Goal: Transaction & Acquisition: Download file/media

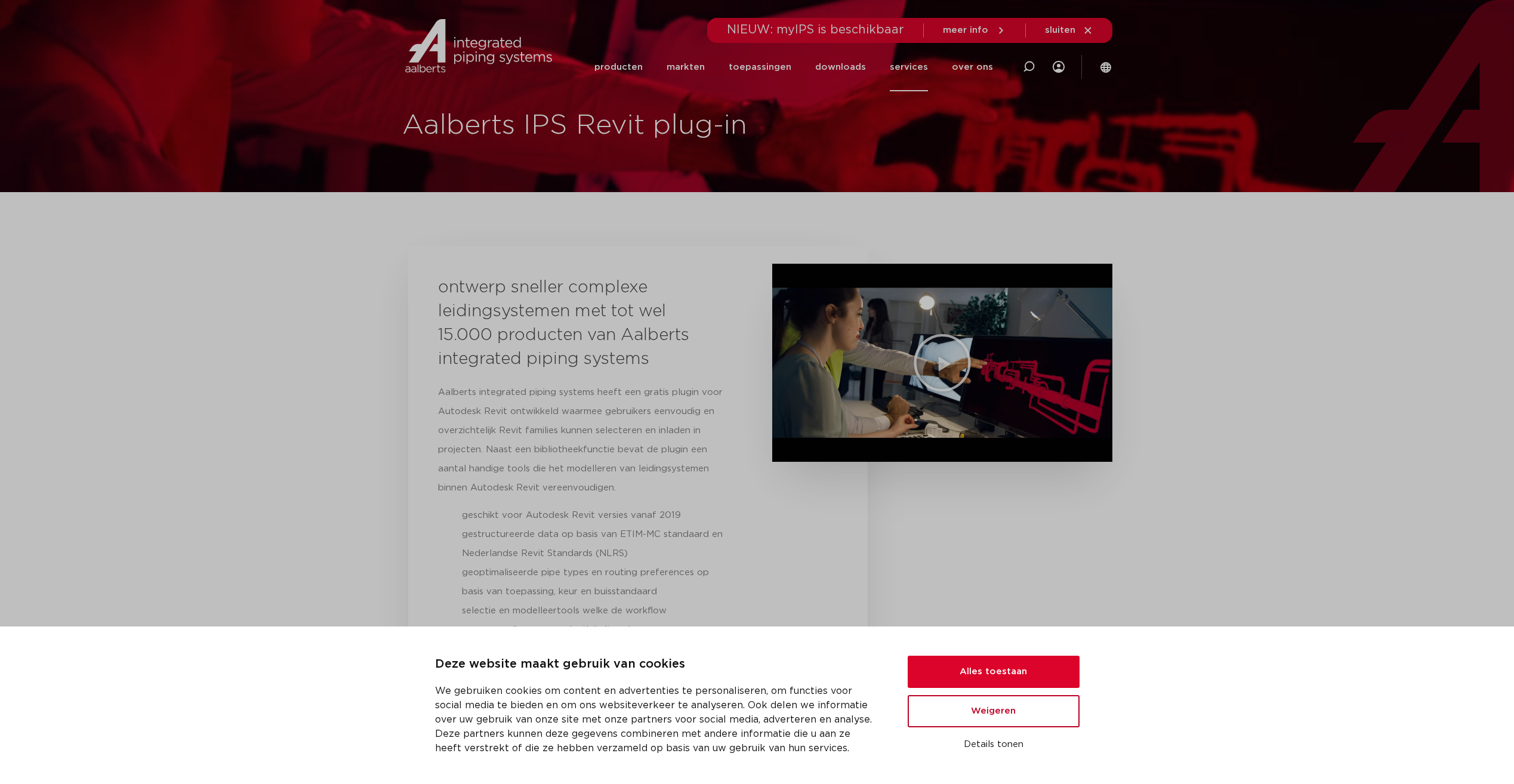
click at [999, 714] on button "Weigeren" at bounding box center [994, 711] width 172 height 32
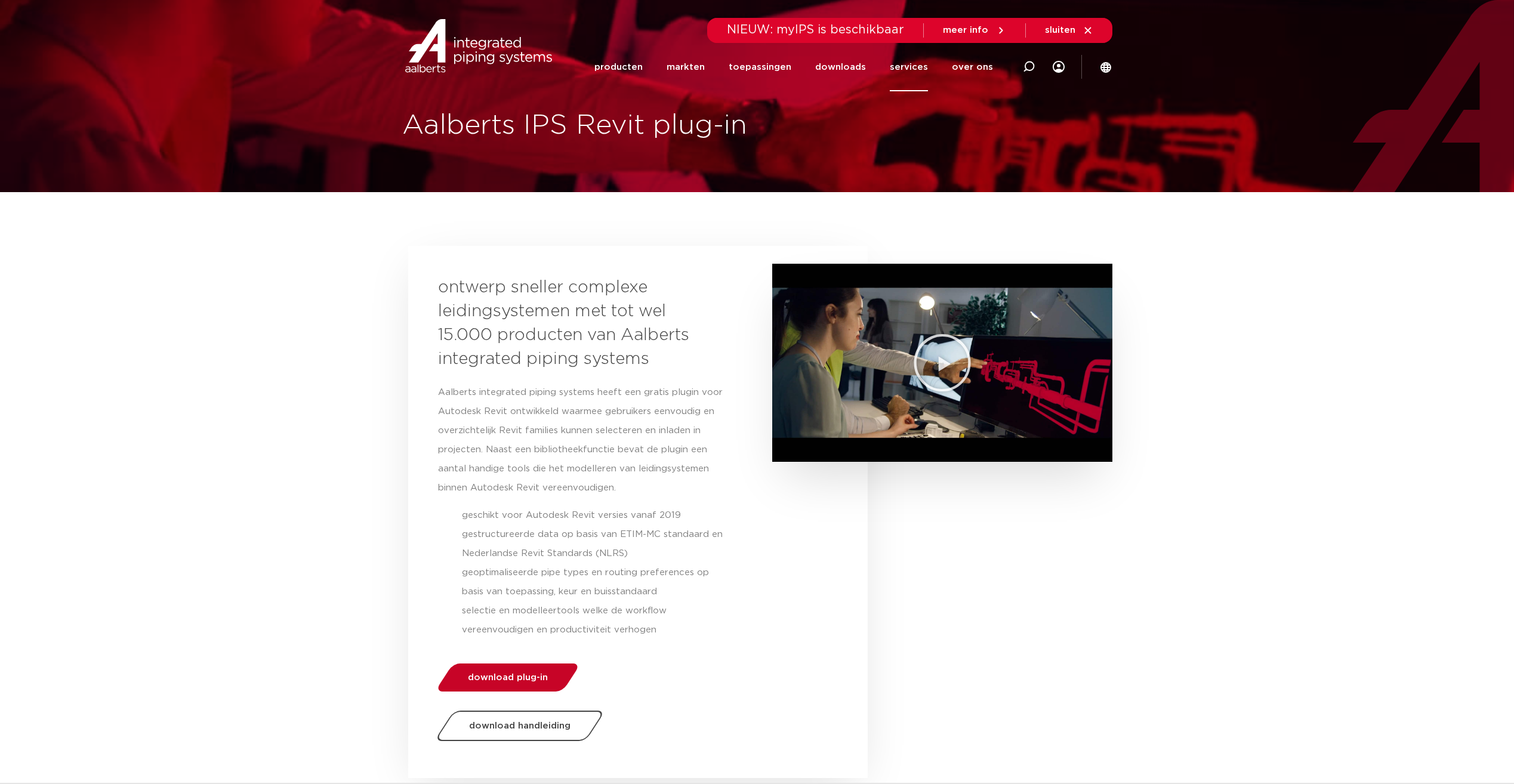
click at [511, 675] on span "download plug-in" at bounding box center [508, 677] width 80 height 9
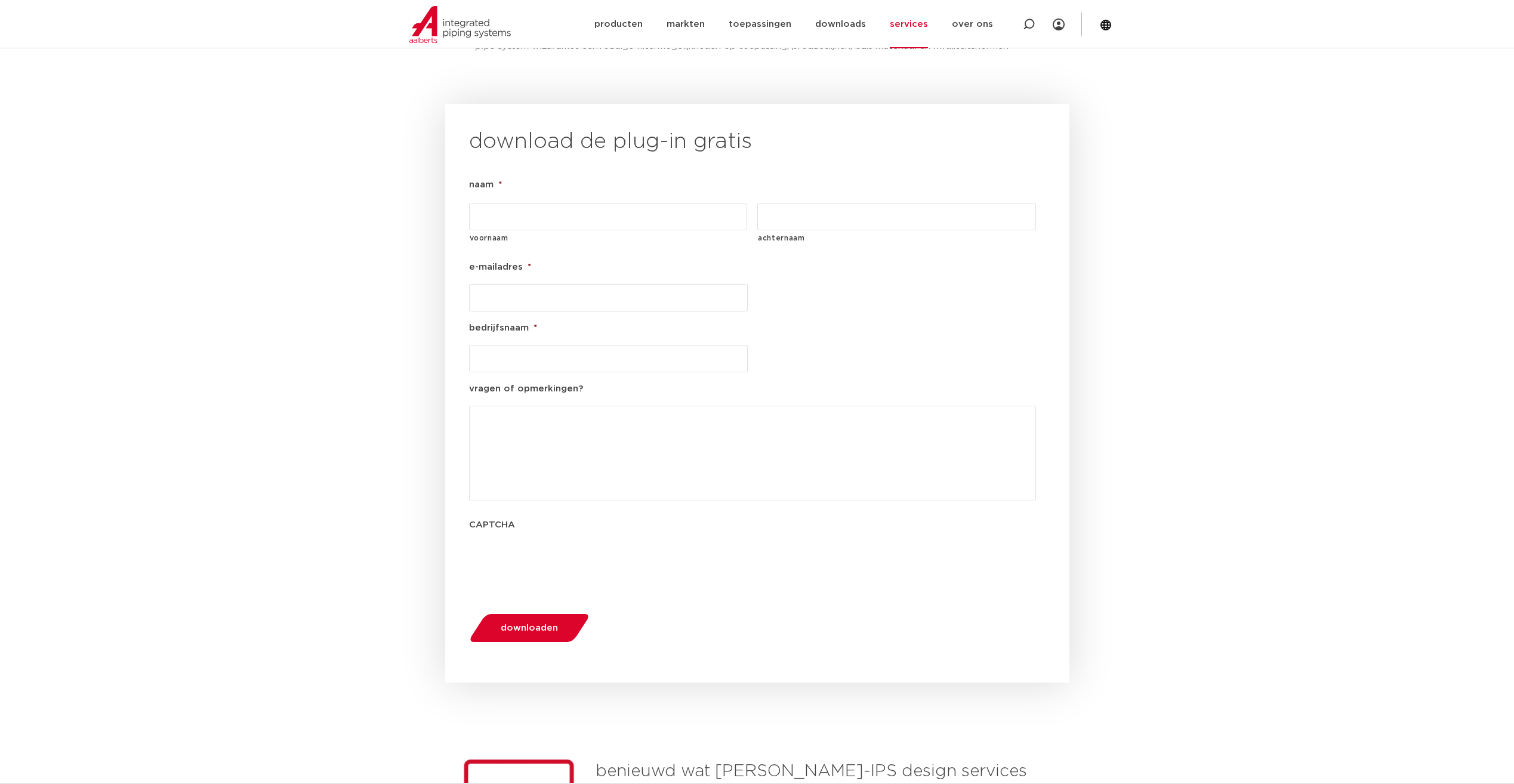
scroll to position [1362, 0]
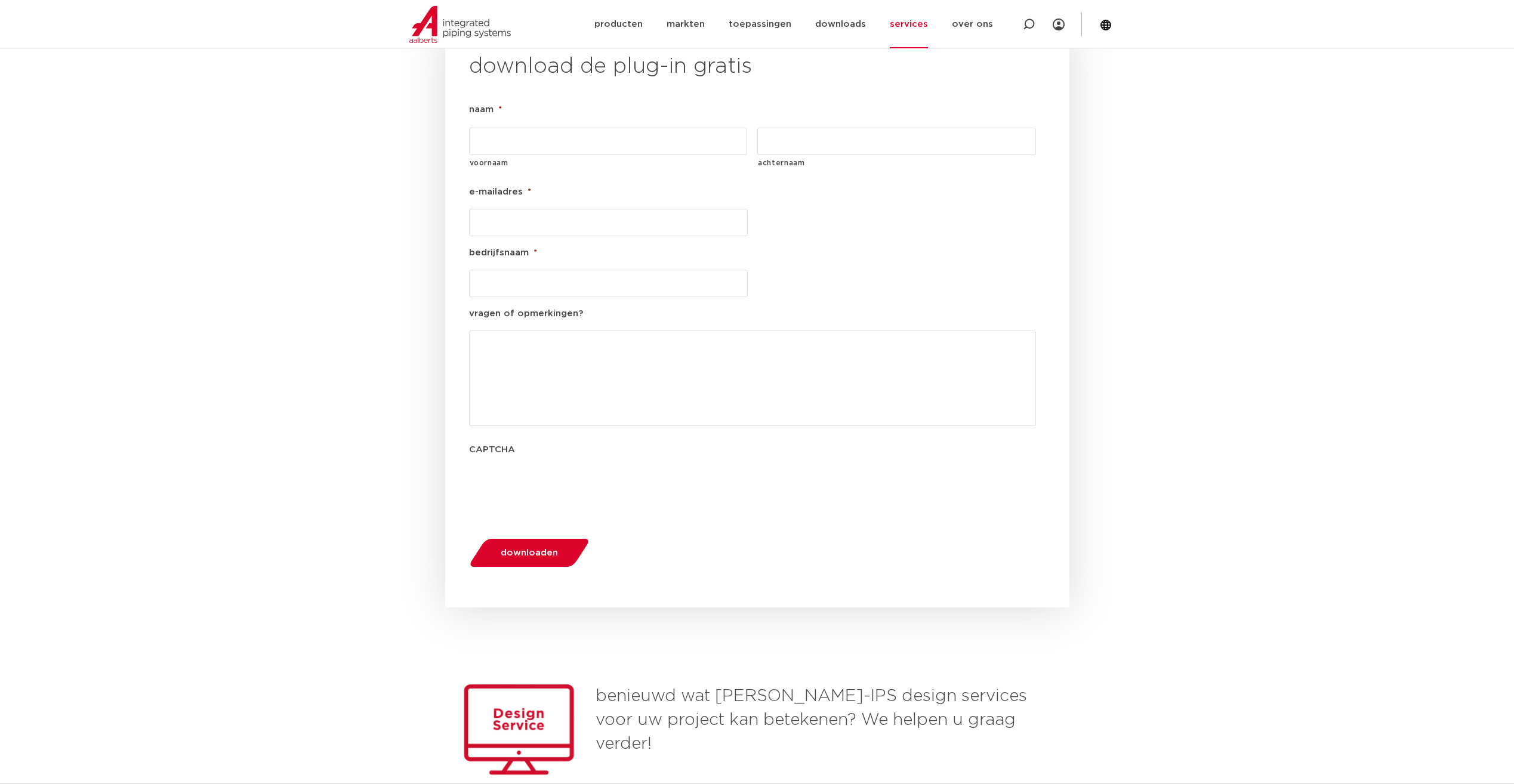
click at [606, 127] on input "voornaam" at bounding box center [608, 141] width 278 height 27
type input "kees"
type input "de Mik"
type input "[EMAIL_ADDRESS][DOMAIN_NAME]"
click at [542, 270] on input "bedrijfsnaam *" at bounding box center [608, 283] width 278 height 27
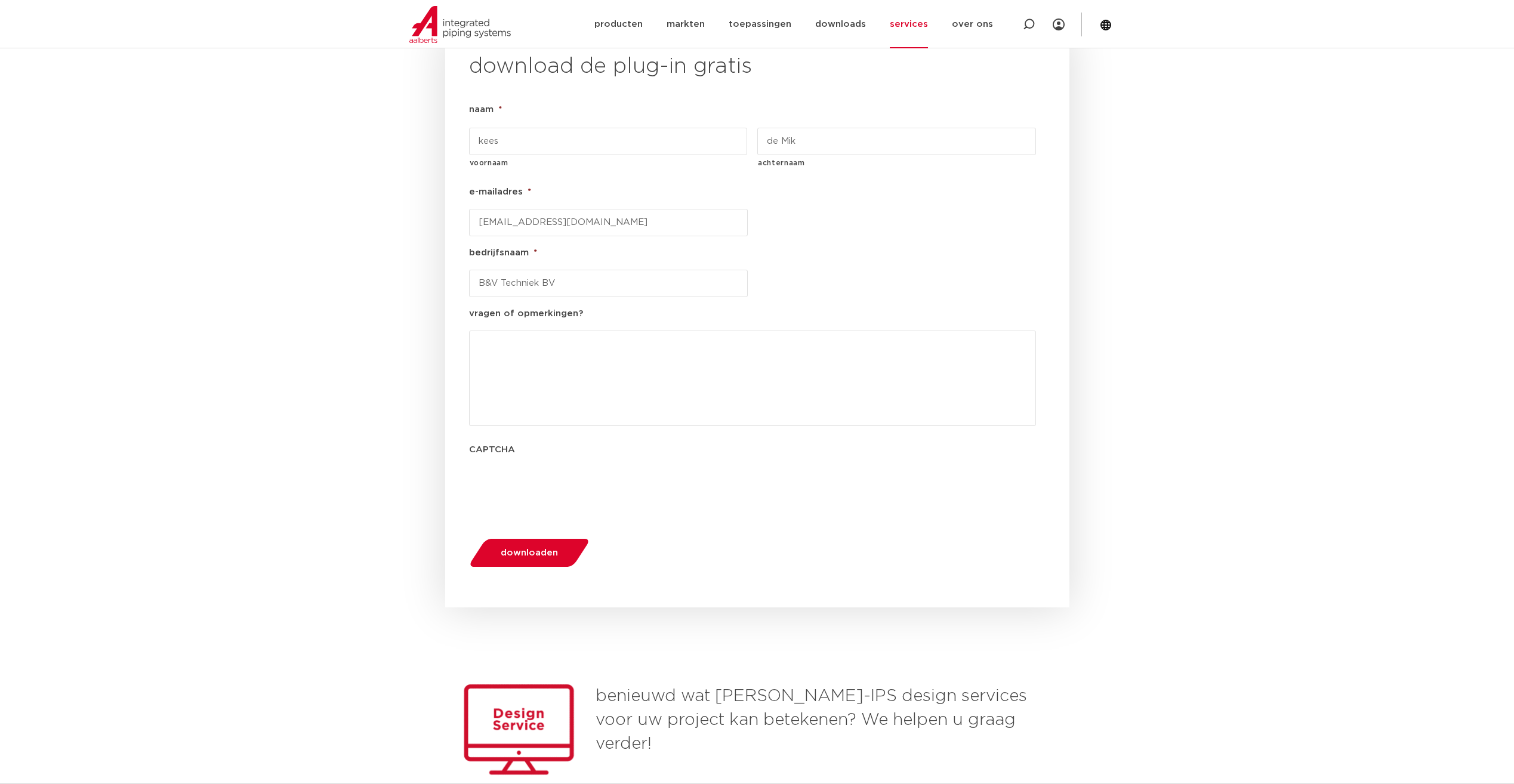
type input "B&V Techniek BV"
click at [522, 548] on span "downloaden" at bounding box center [529, 552] width 57 height 9
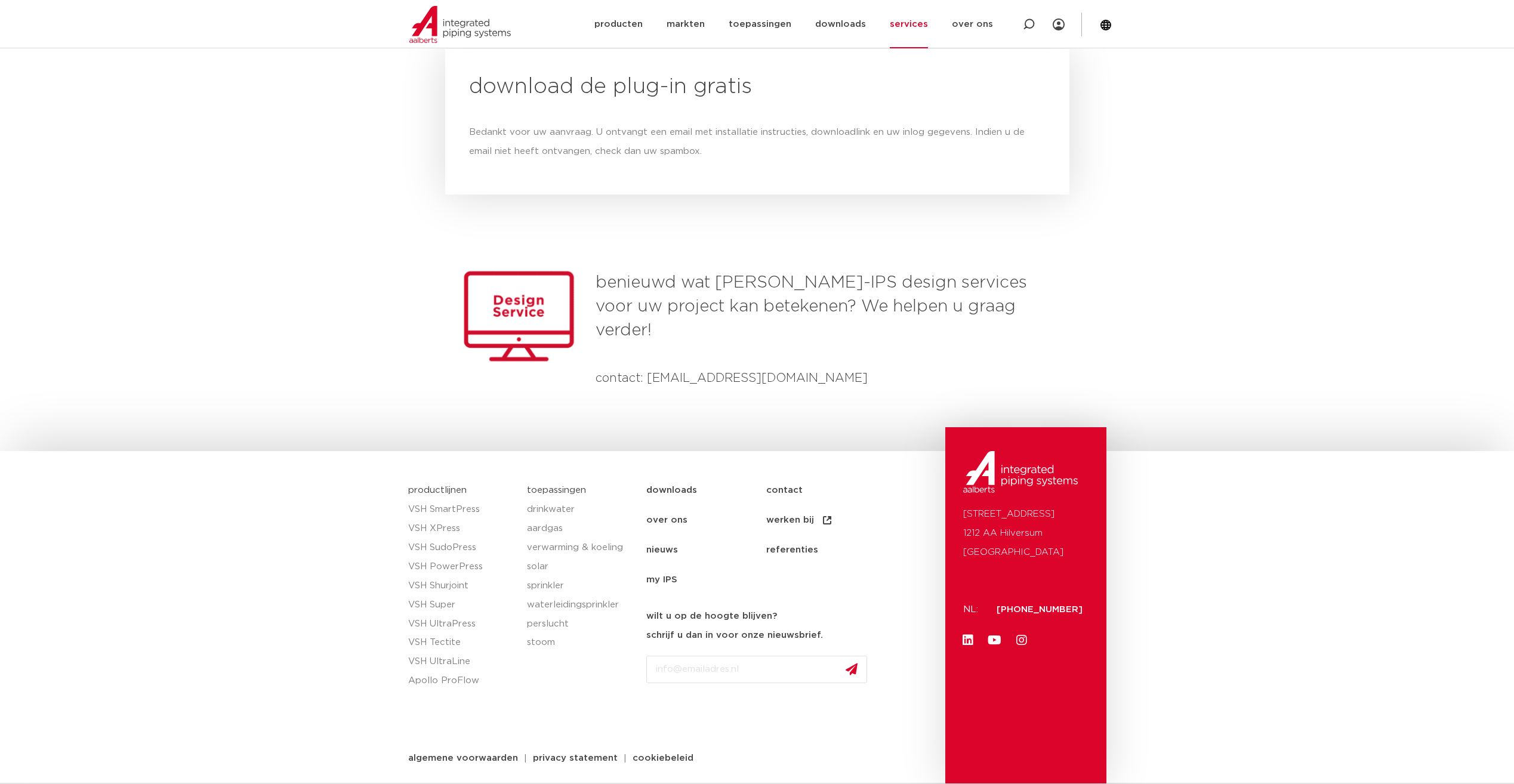
scroll to position [1292, 0]
